Goal: Information Seeking & Learning: Check status

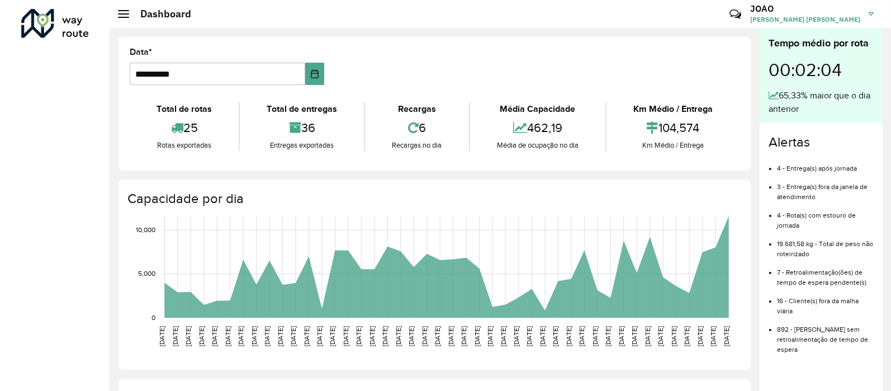
click at [48, 23] on div at bounding box center [55, 23] width 68 height 29
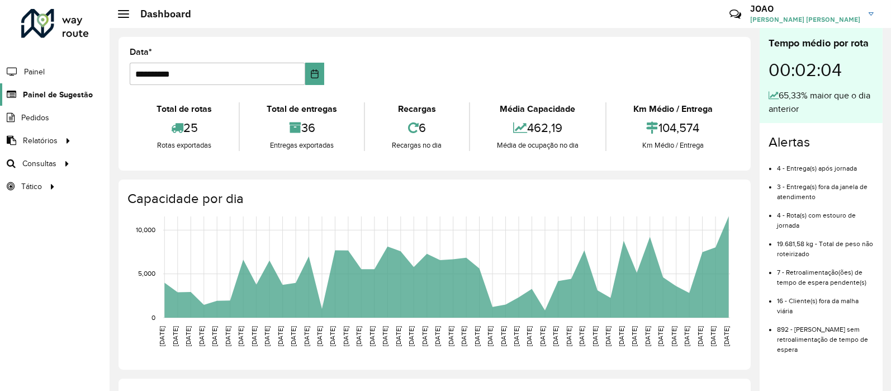
click at [51, 99] on span "Painel de Sugestão" at bounding box center [58, 95] width 70 height 12
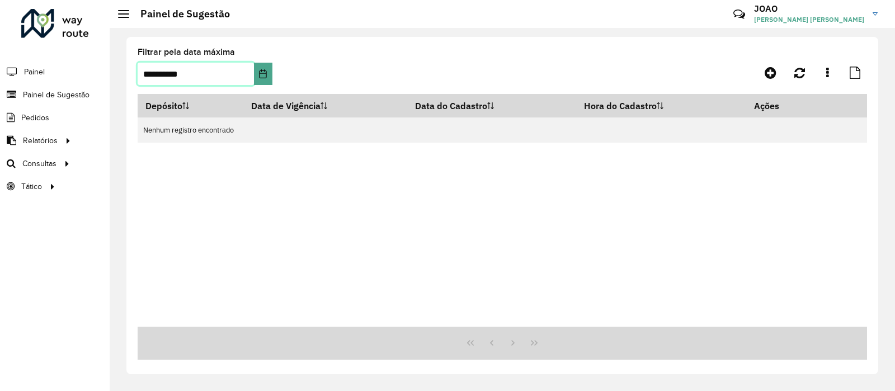
click at [248, 71] on input "**********" at bounding box center [196, 74] width 116 height 22
click at [150, 73] on input "**********" at bounding box center [196, 74] width 116 height 22
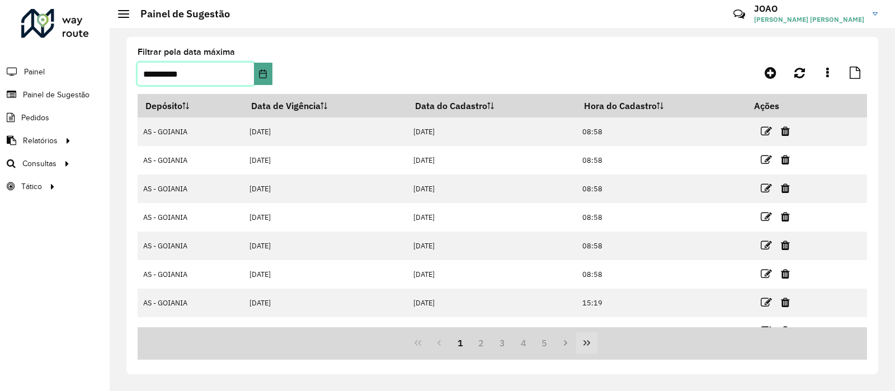
type input "**********"
click at [590, 342] on icon "Last Page" at bounding box center [586, 342] width 9 height 9
drag, startPoint x: 867, startPoint y: 254, endPoint x: 870, endPoint y: 319, distance: 64.4
click at [870, 319] on div "**********" at bounding box center [501, 205] width 751 height 337
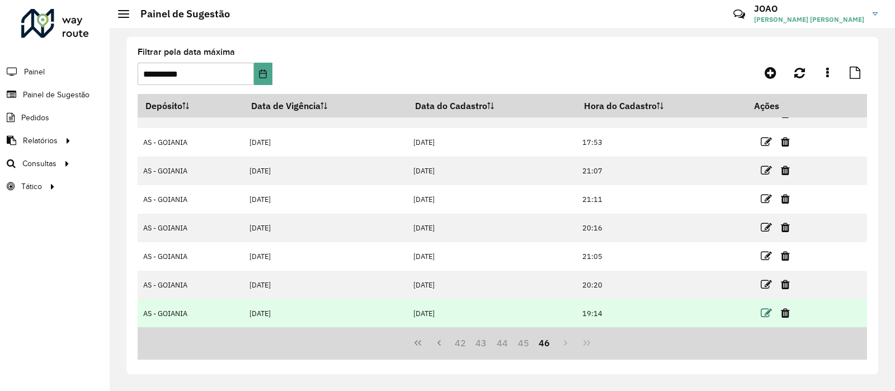
click at [763, 311] on icon at bounding box center [765, 312] width 11 height 11
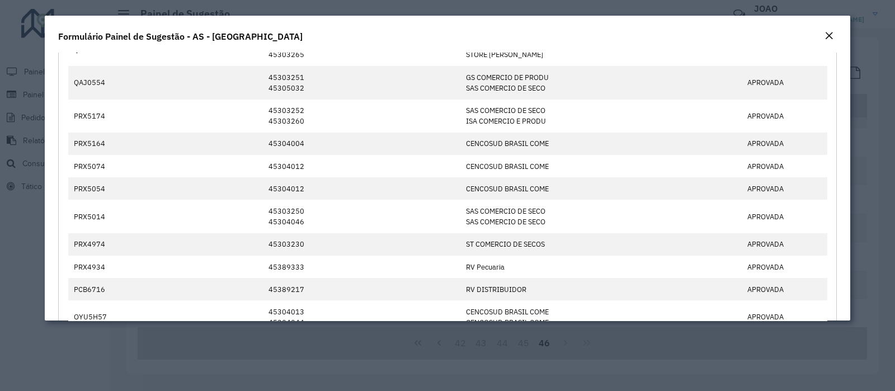
scroll to position [690, 0]
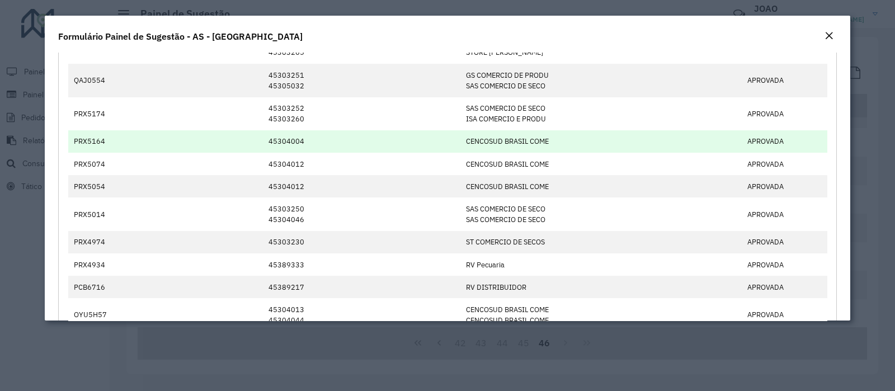
click at [414, 147] on td "45304004" at bounding box center [360, 141] width 197 height 22
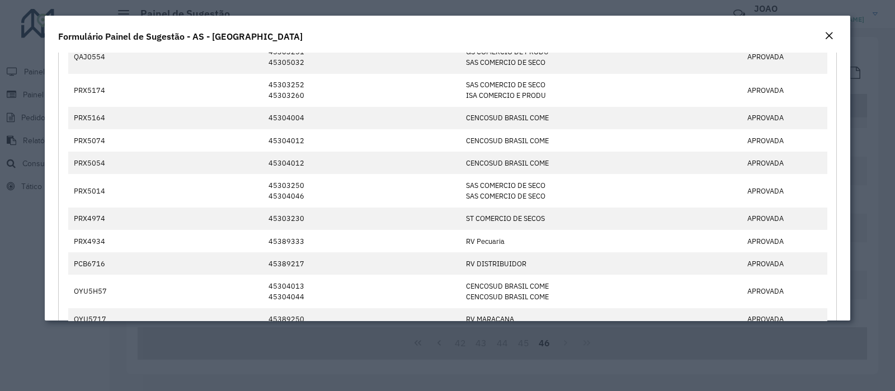
scroll to position [724, 0]
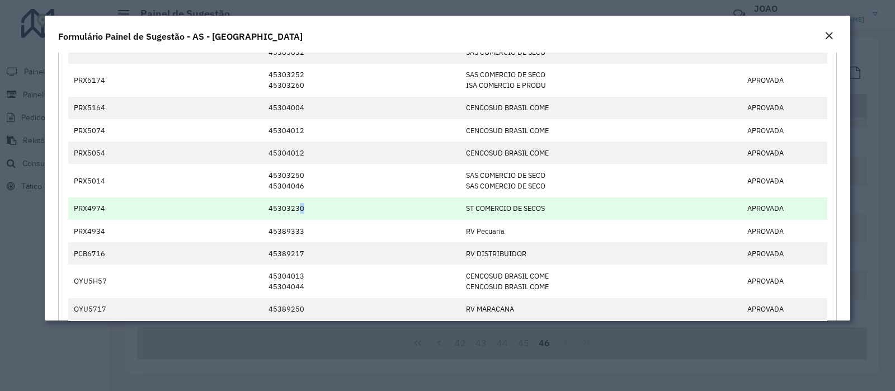
drag, startPoint x: 293, startPoint y: 208, endPoint x: 316, endPoint y: 208, distance: 22.9
click at [316, 208] on td "45303230" at bounding box center [360, 208] width 197 height 22
click at [491, 215] on td "ST COMERCIO DE SECOS" at bounding box center [544, 208] width 168 height 22
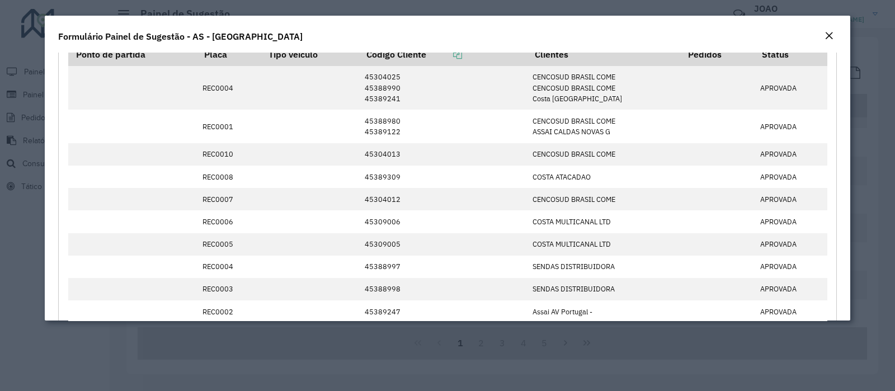
scroll to position [87, 0]
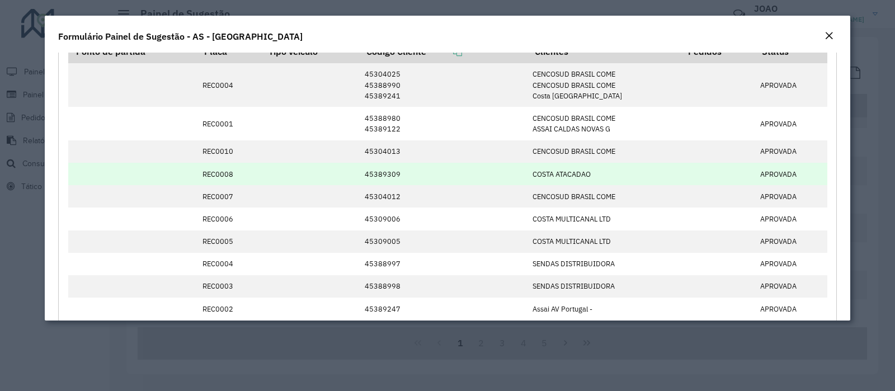
click at [372, 184] on td "45389309" at bounding box center [442, 174] width 168 height 22
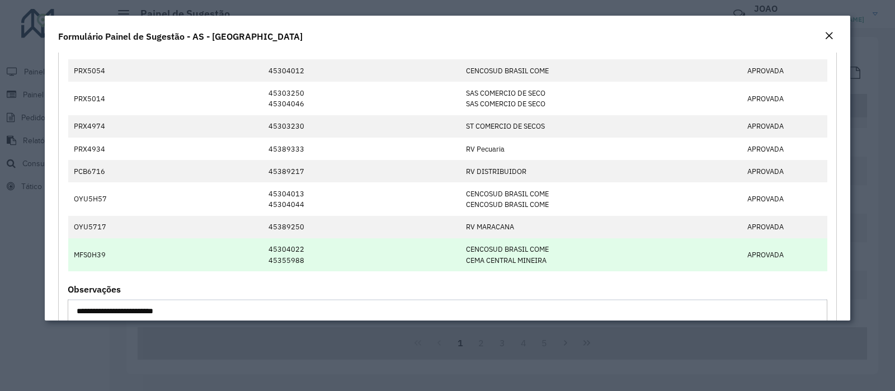
scroll to position [736, 0]
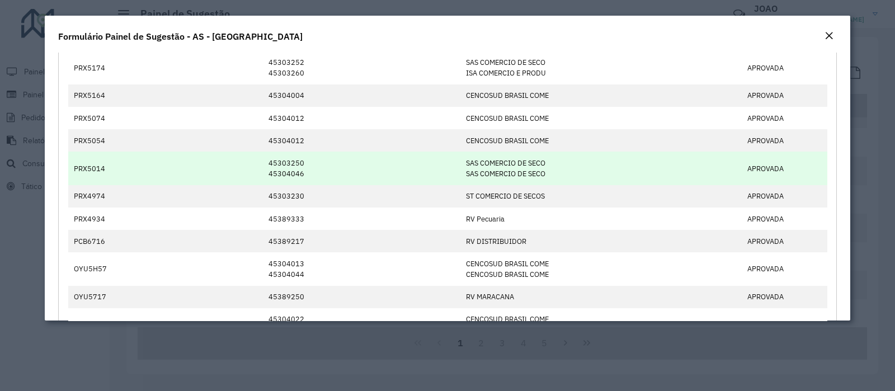
click at [666, 158] on td at bounding box center [684, 168] width 113 height 33
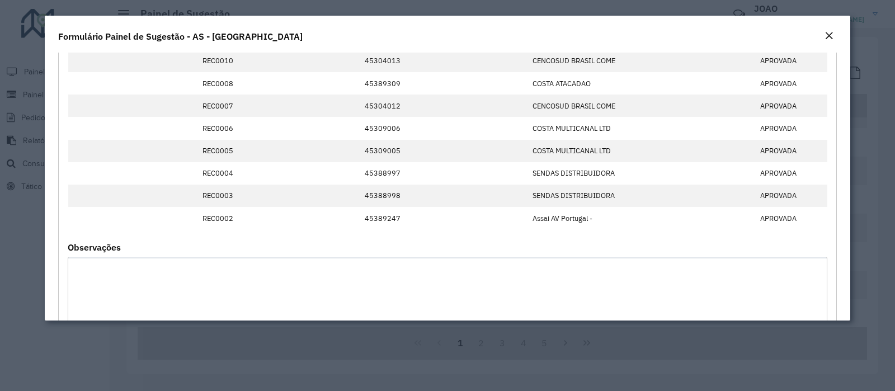
scroll to position [0, 0]
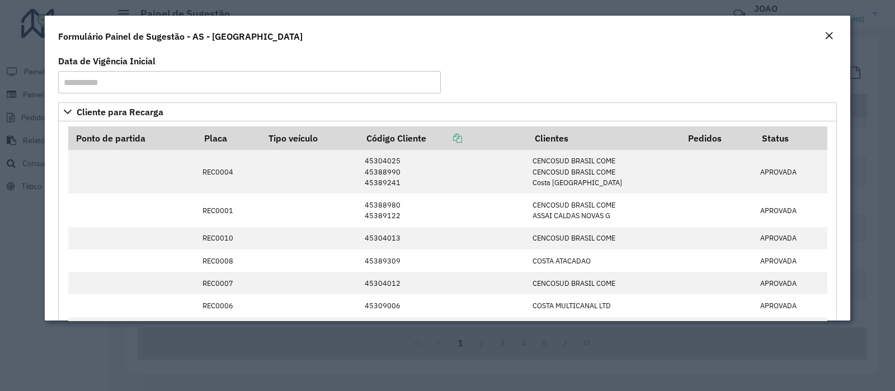
click at [824, 31] on em "Close" at bounding box center [828, 35] width 9 height 9
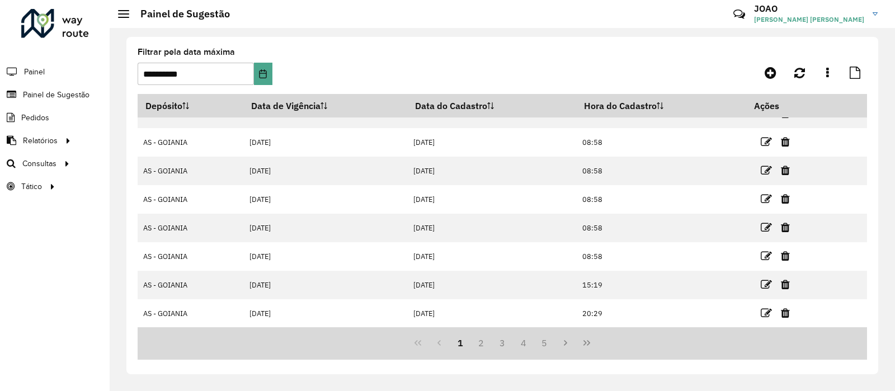
click at [611, 59] on formly-group "**********" at bounding box center [407, 71] width 538 height 46
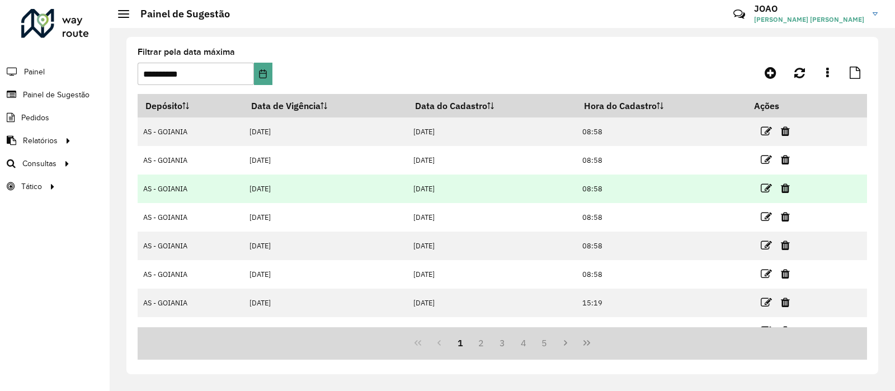
scroll to position [131, 0]
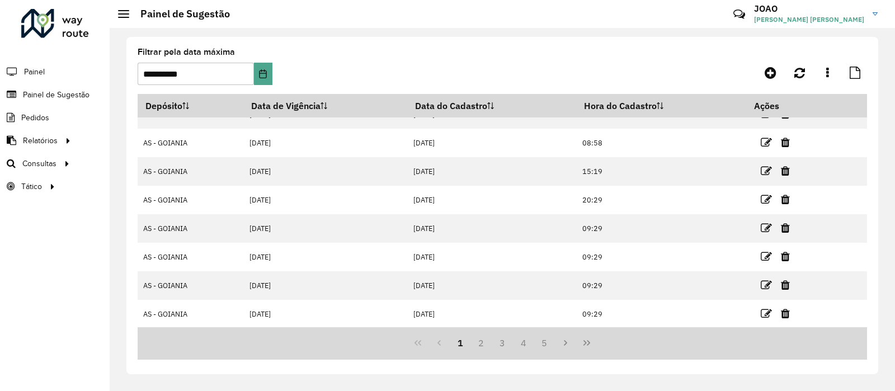
click at [666, 43] on div "**********" at bounding box center [501, 205] width 751 height 337
click at [588, 344] on icon "Last Page" at bounding box center [586, 343] width 7 height 6
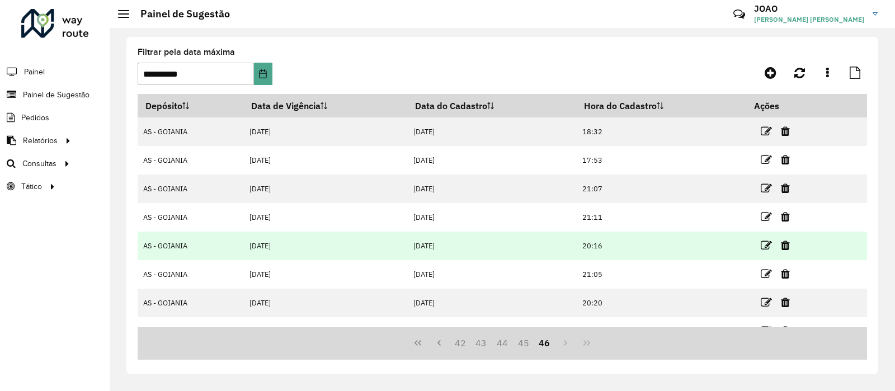
scroll to position [18, 0]
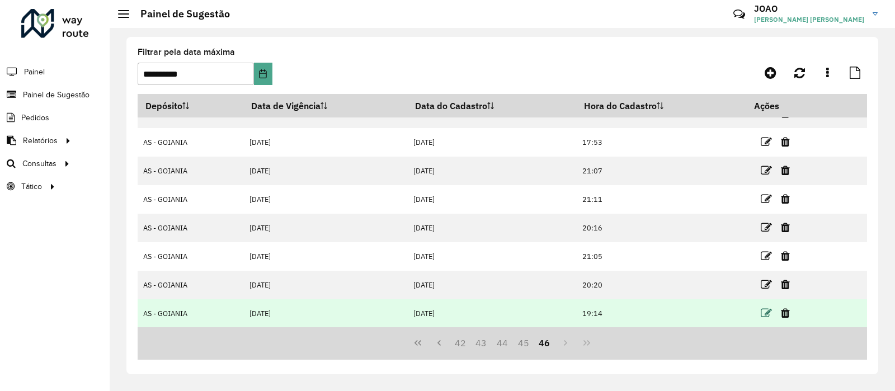
click at [765, 311] on icon at bounding box center [765, 312] width 11 height 11
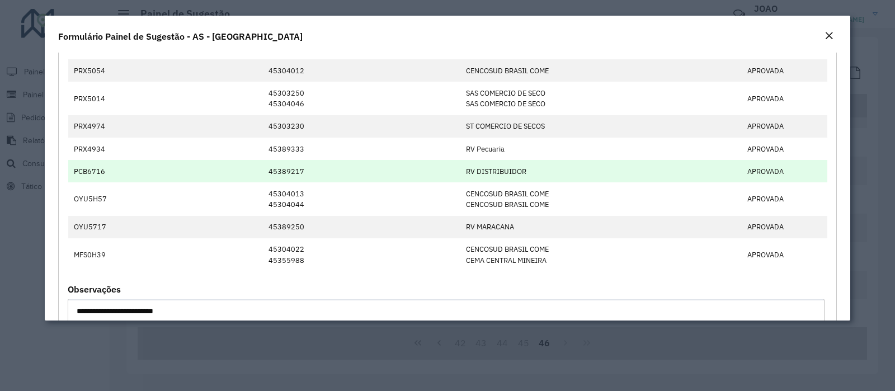
scroll to position [736, 0]
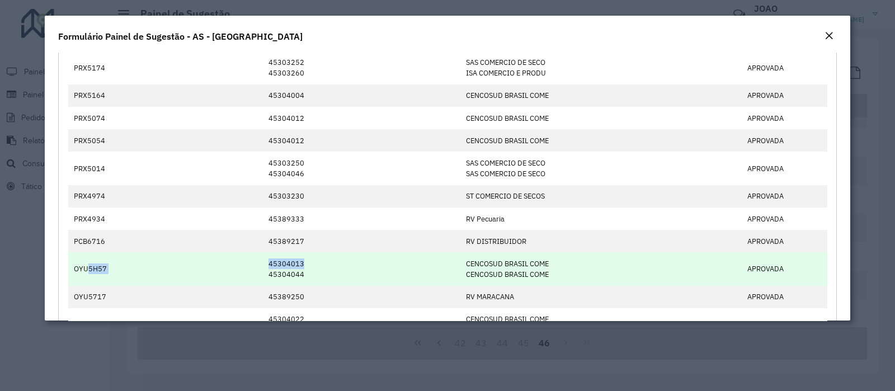
drag, startPoint x: 82, startPoint y: 267, endPoint x: 447, endPoint y: 261, distance: 365.1
click at [447, 261] on tr "OYU5H57 45304013 45304044 CENCOSUD [GEOGRAPHIC_DATA] COME CENCOSUD BRASIL COME …" at bounding box center [447, 268] width 759 height 33
click at [489, 262] on td "CENCOSUD BRASIL COME CENCOSUD BRASIL COME" at bounding box center [544, 268] width 168 height 33
drag, startPoint x: 268, startPoint y: 262, endPoint x: 325, endPoint y: 261, distance: 56.5
click at [325, 261] on td "45304013 45304044" at bounding box center [360, 268] width 197 height 33
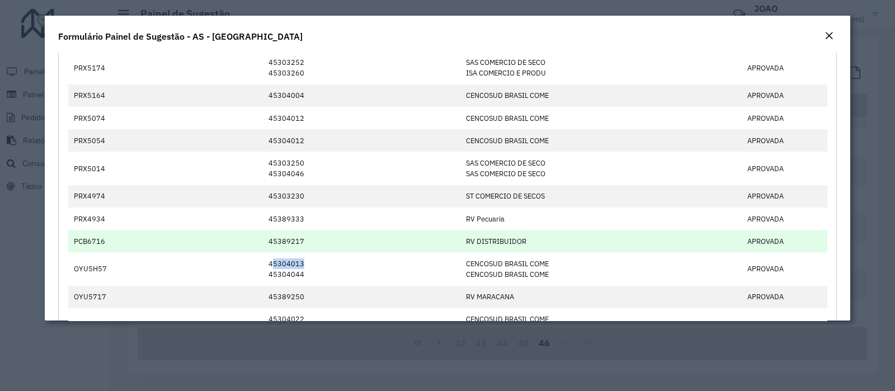
click at [366, 230] on td "45389217" at bounding box center [360, 241] width 197 height 22
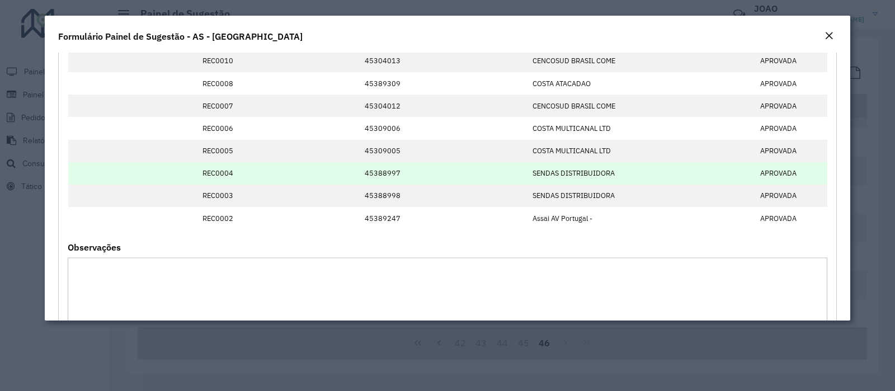
scroll to position [107, 0]
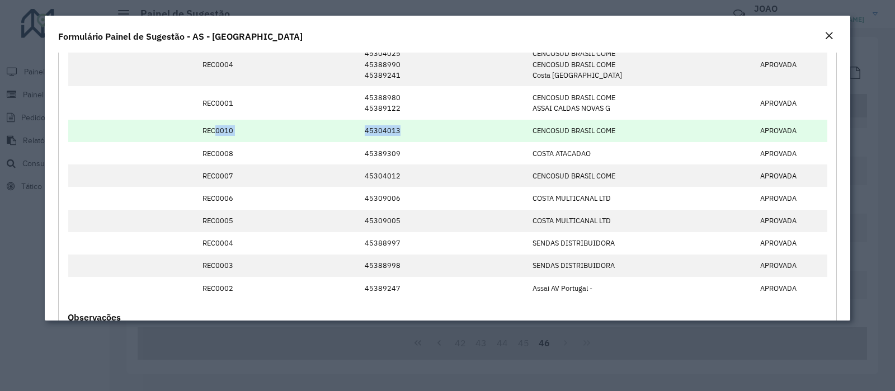
drag, startPoint x: 215, startPoint y: 135, endPoint x: 501, endPoint y: 130, distance: 286.3
click at [501, 130] on tr "REC0010 45304013 CENCOSUD BRASIL COME APROVADA" at bounding box center [447, 131] width 759 height 22
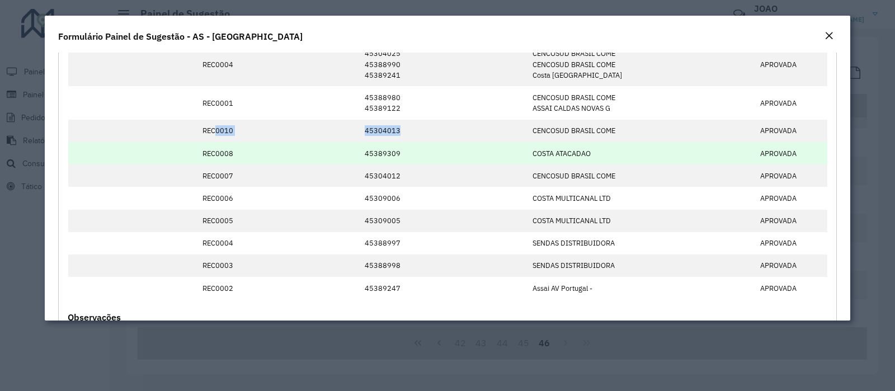
click at [503, 142] on td "45389309" at bounding box center [442, 153] width 168 height 22
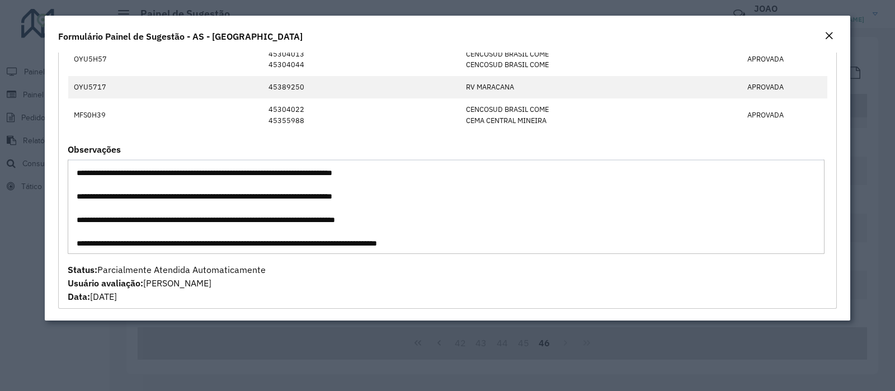
scroll to position [140, 0]
